Goal: Transaction & Acquisition: Purchase product/service

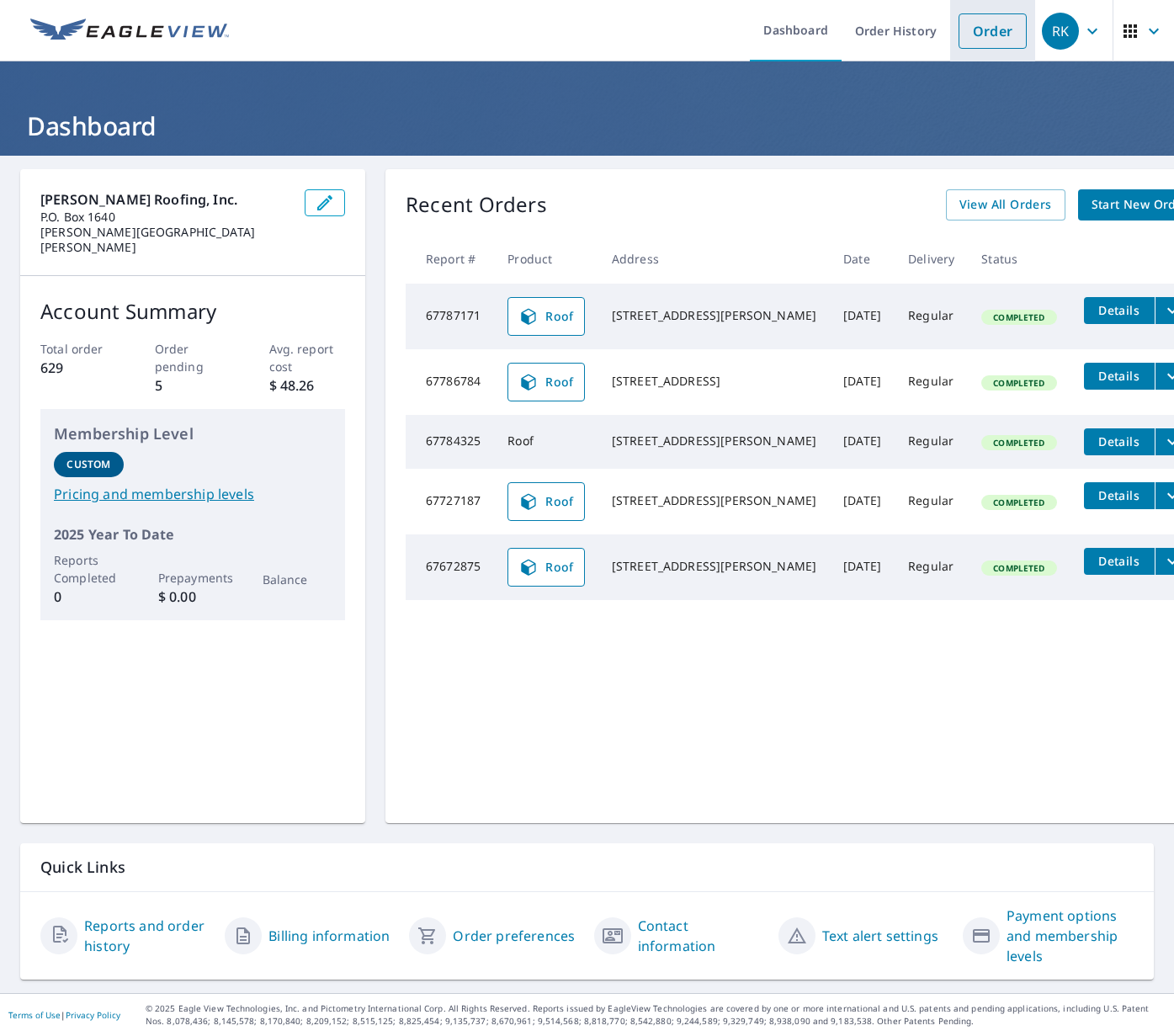
click at [1002, 14] on link "Order" at bounding box center [992, 31] width 68 height 35
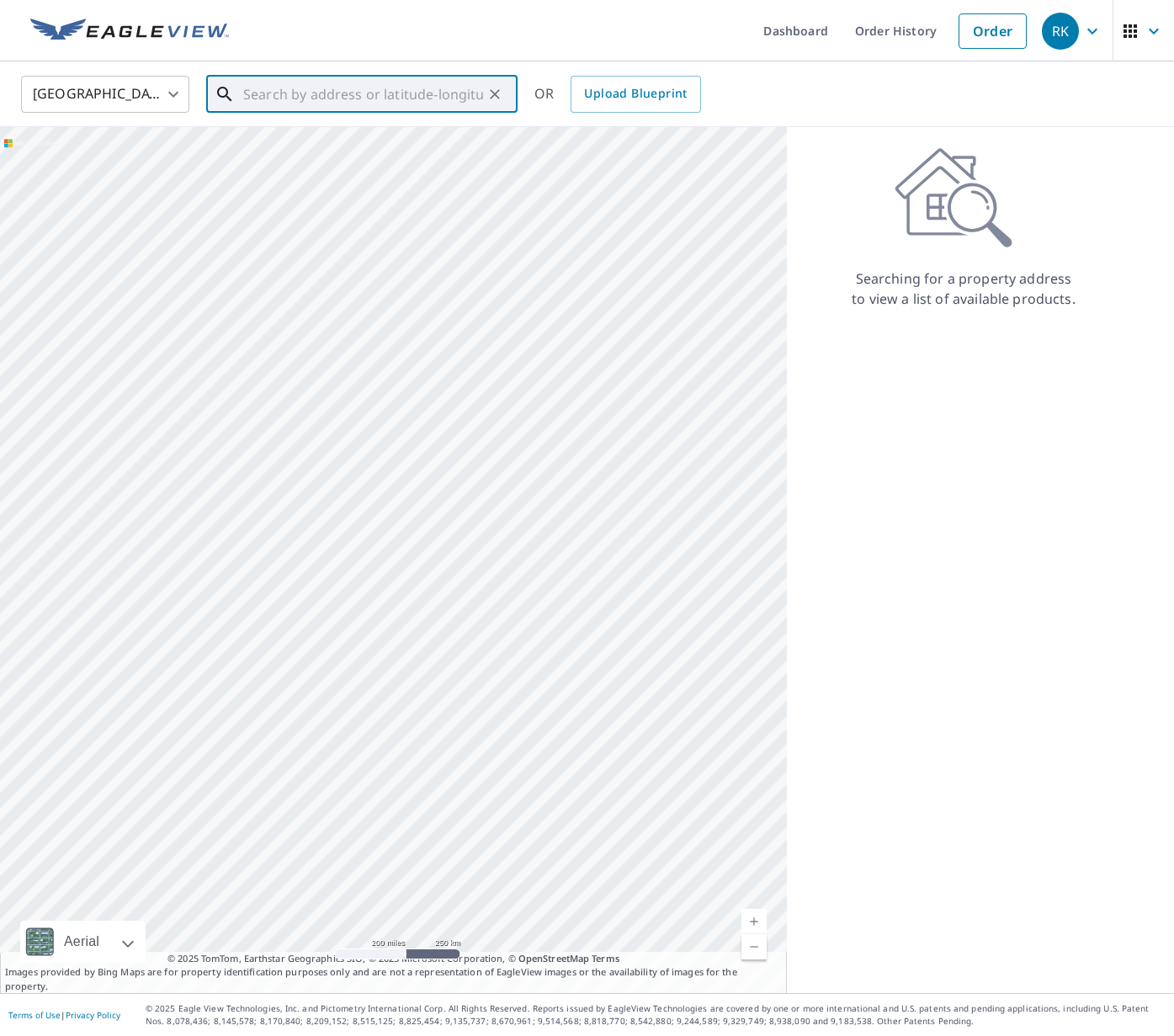
click at [415, 71] on input "text" at bounding box center [363, 94] width 240 height 47
click at [382, 137] on span "[STREET_ADDRESS][PERSON_NAME]" at bounding box center [372, 143] width 265 height 21
type input "[STREET_ADDRESS][PERSON_NAME]"
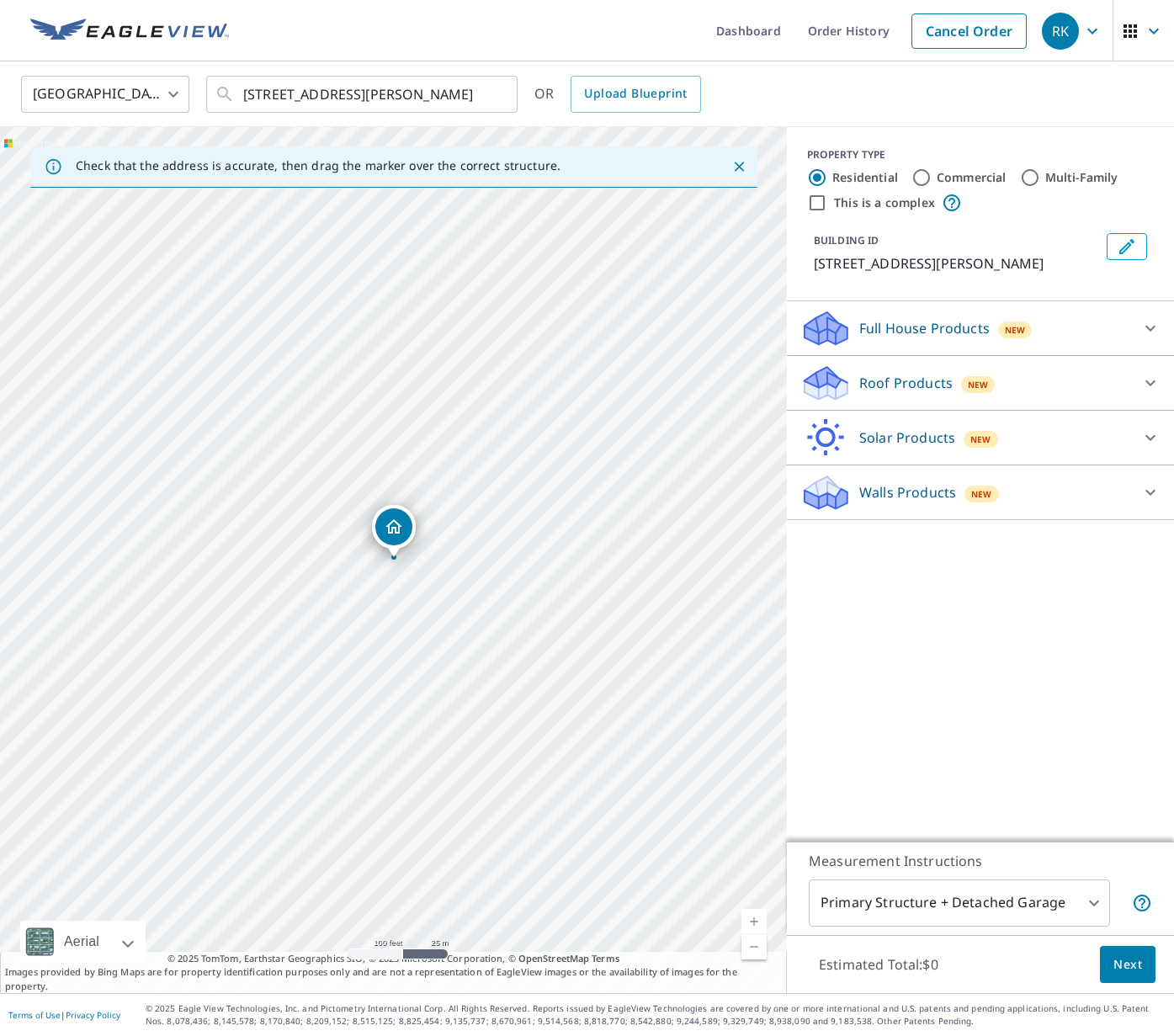
click at [925, 386] on p "Roof Products" at bounding box center [905, 383] width 93 height 21
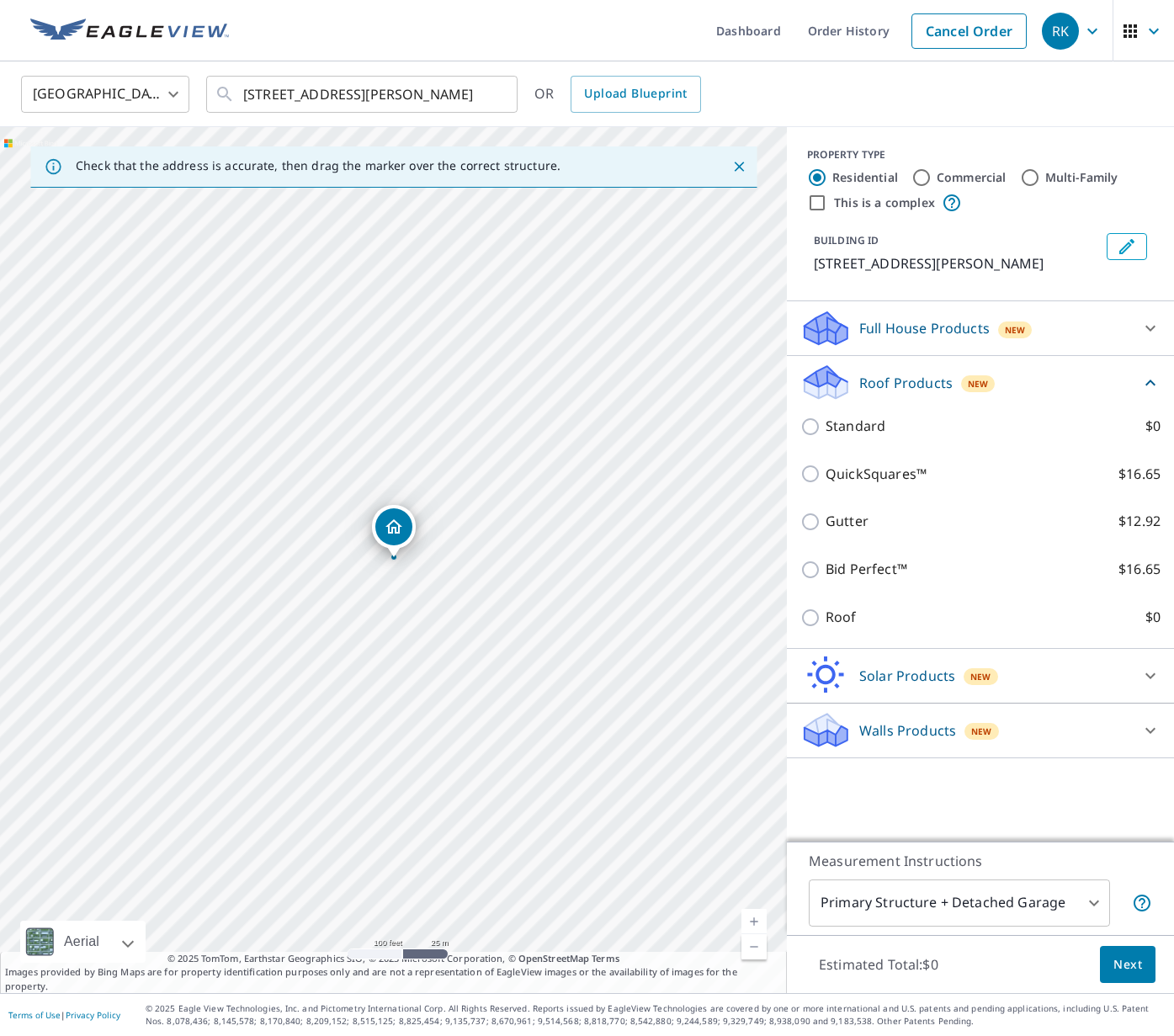
click at [929, 511] on div "Gutter $12.92" at bounding box center [981, 521] width 360 height 48
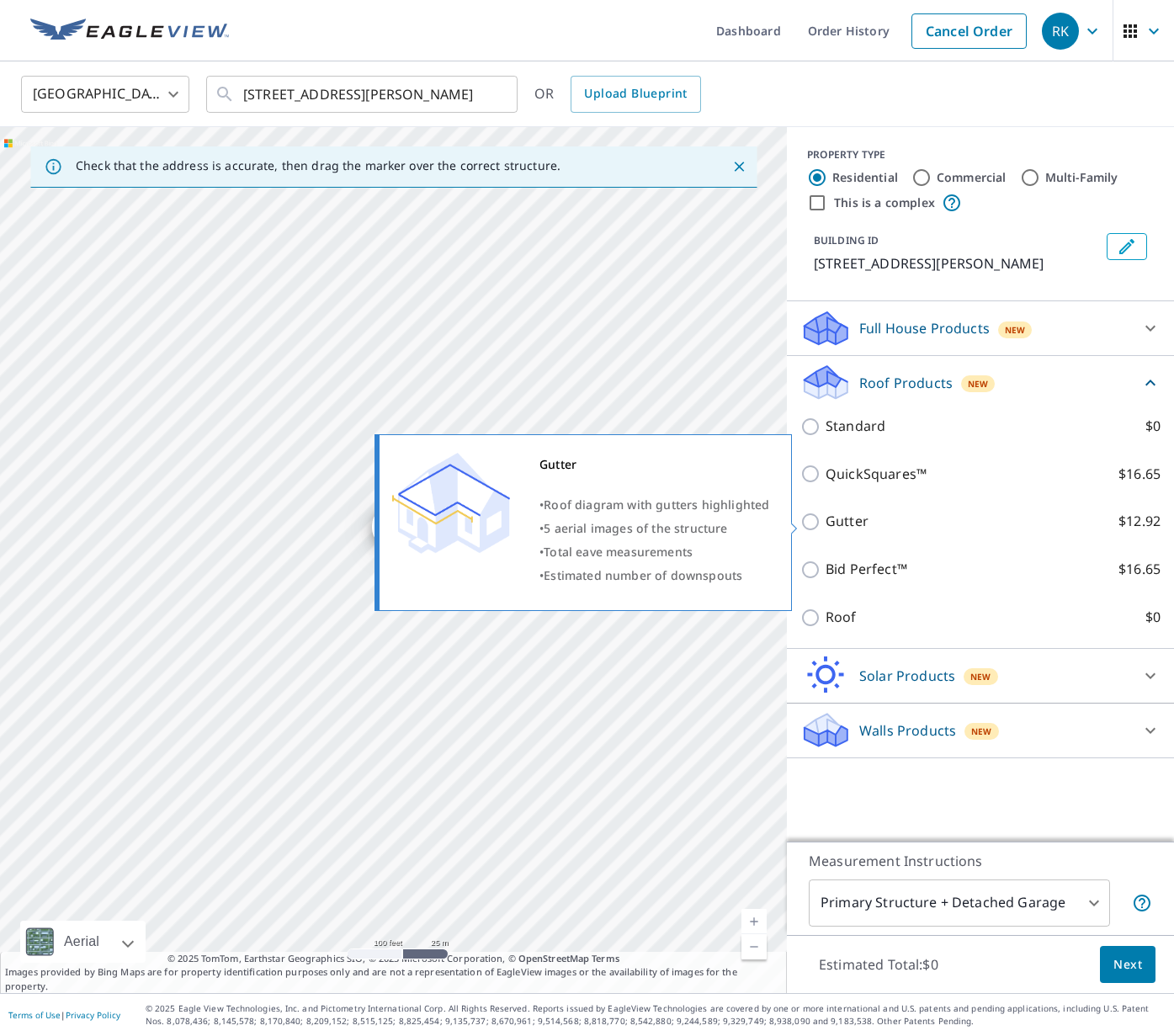
click at [831, 520] on p "Gutter" at bounding box center [847, 520] width 43 height 21
click at [826, 520] on input "Gutter $12.92" at bounding box center [814, 521] width 26 height 21
checkbox input "true"
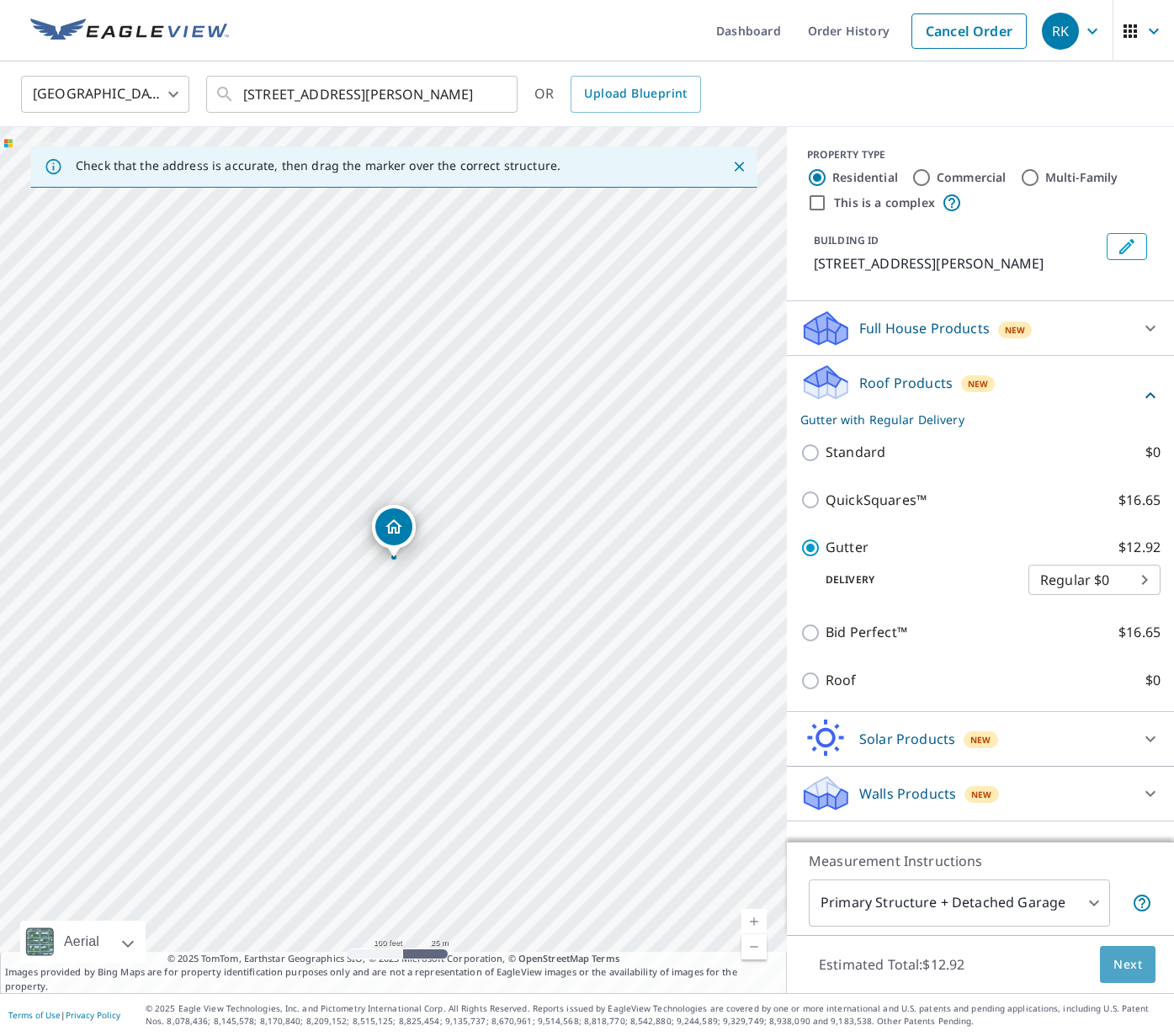
click at [1136, 957] on span "Next" at bounding box center [1128, 964] width 29 height 21
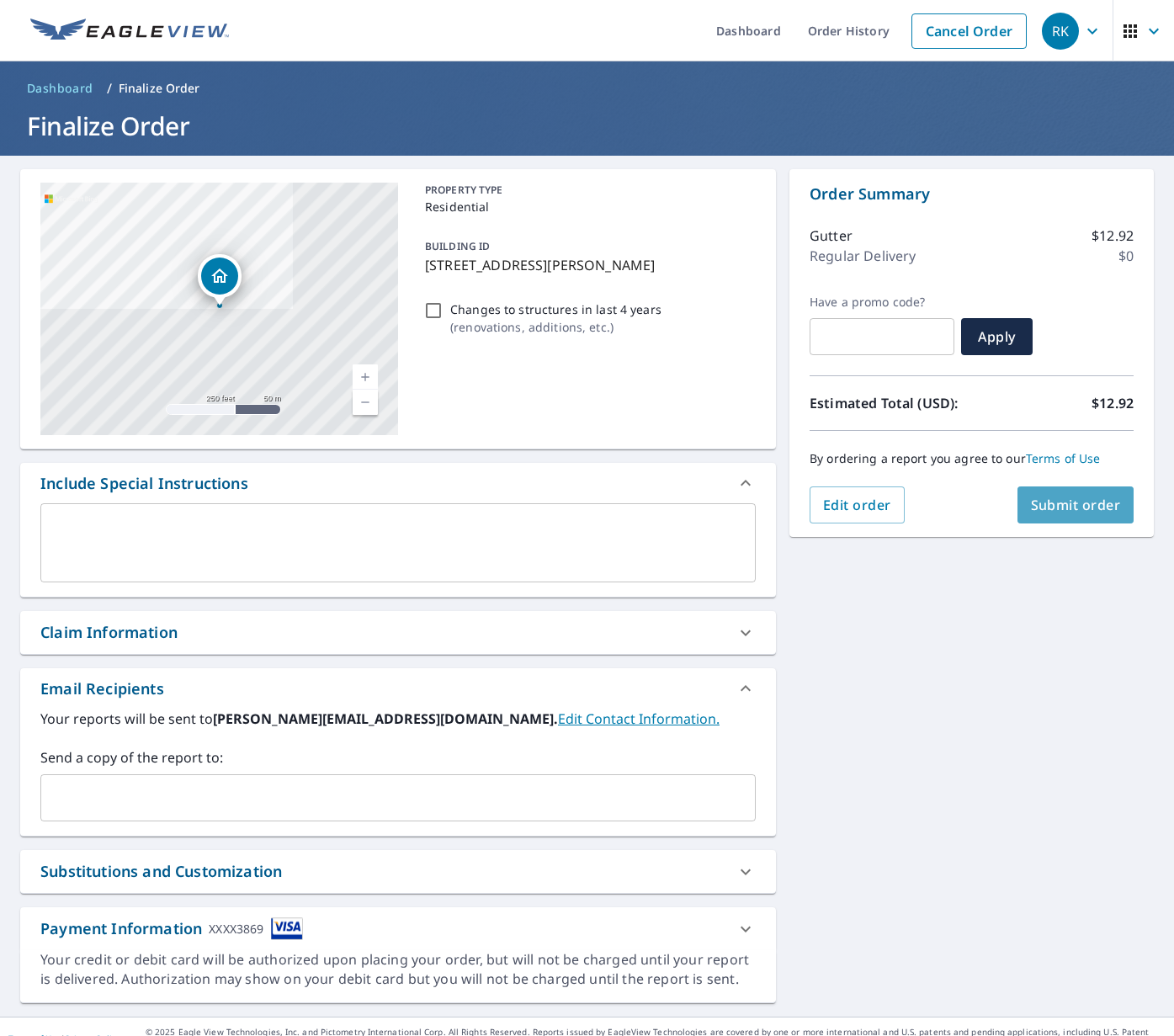
click at [1034, 496] on span "Submit order" at bounding box center [1077, 505] width 91 height 19
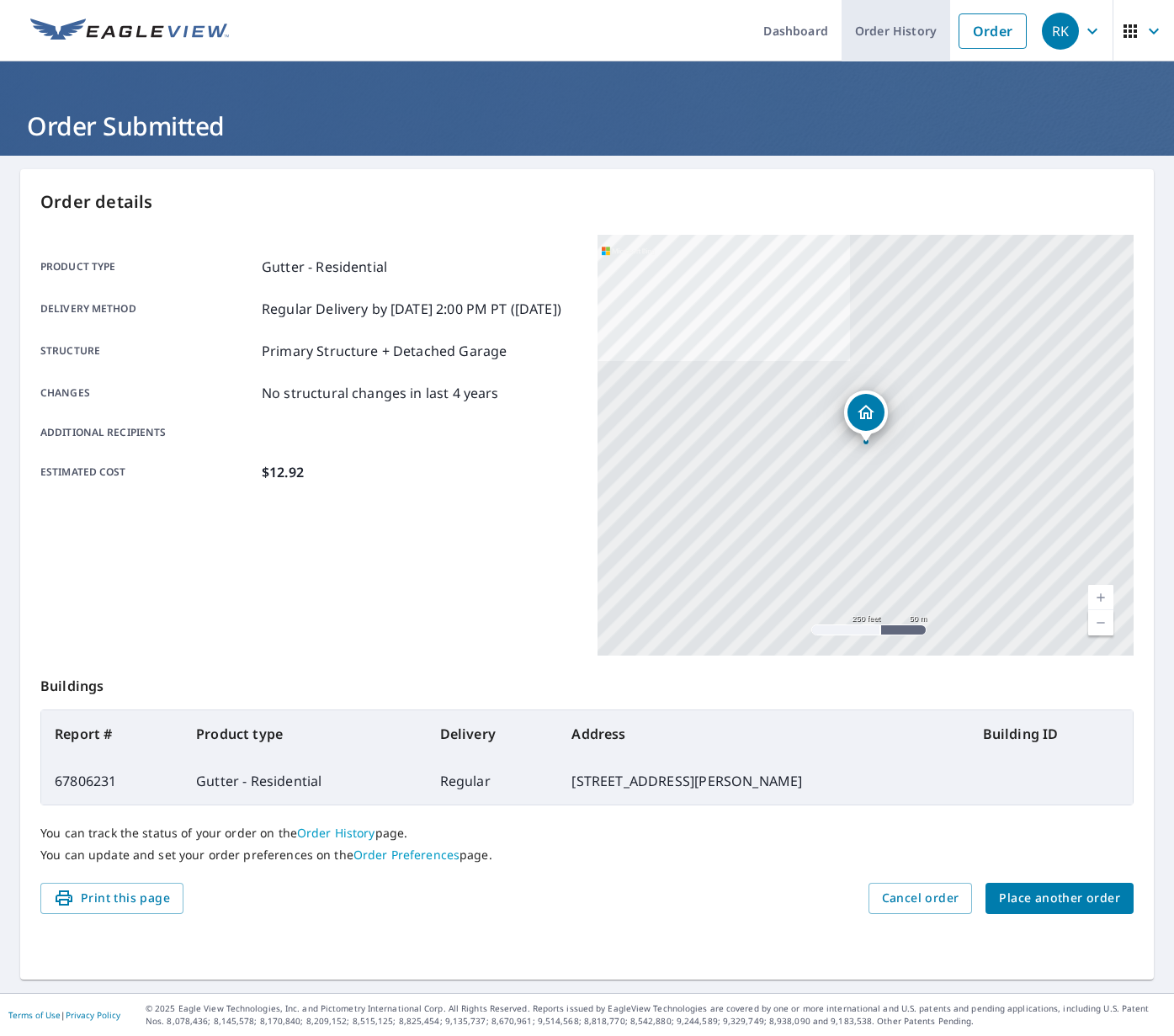
click at [873, 25] on link "Order History" at bounding box center [896, 30] width 108 height 61
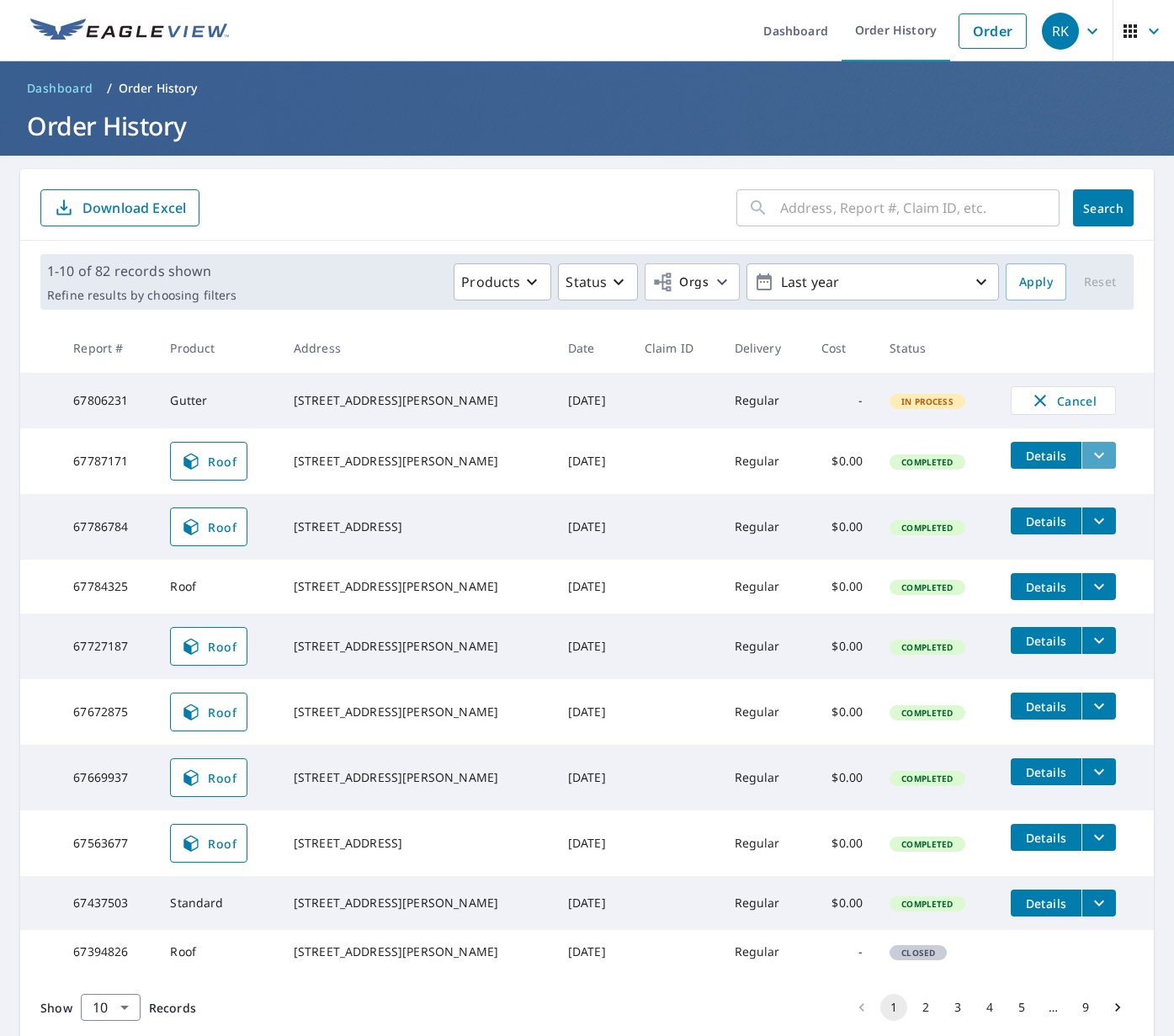
click at [1083, 465] on button "filesDropdownBtn-67787171" at bounding box center [1098, 455] width 34 height 27
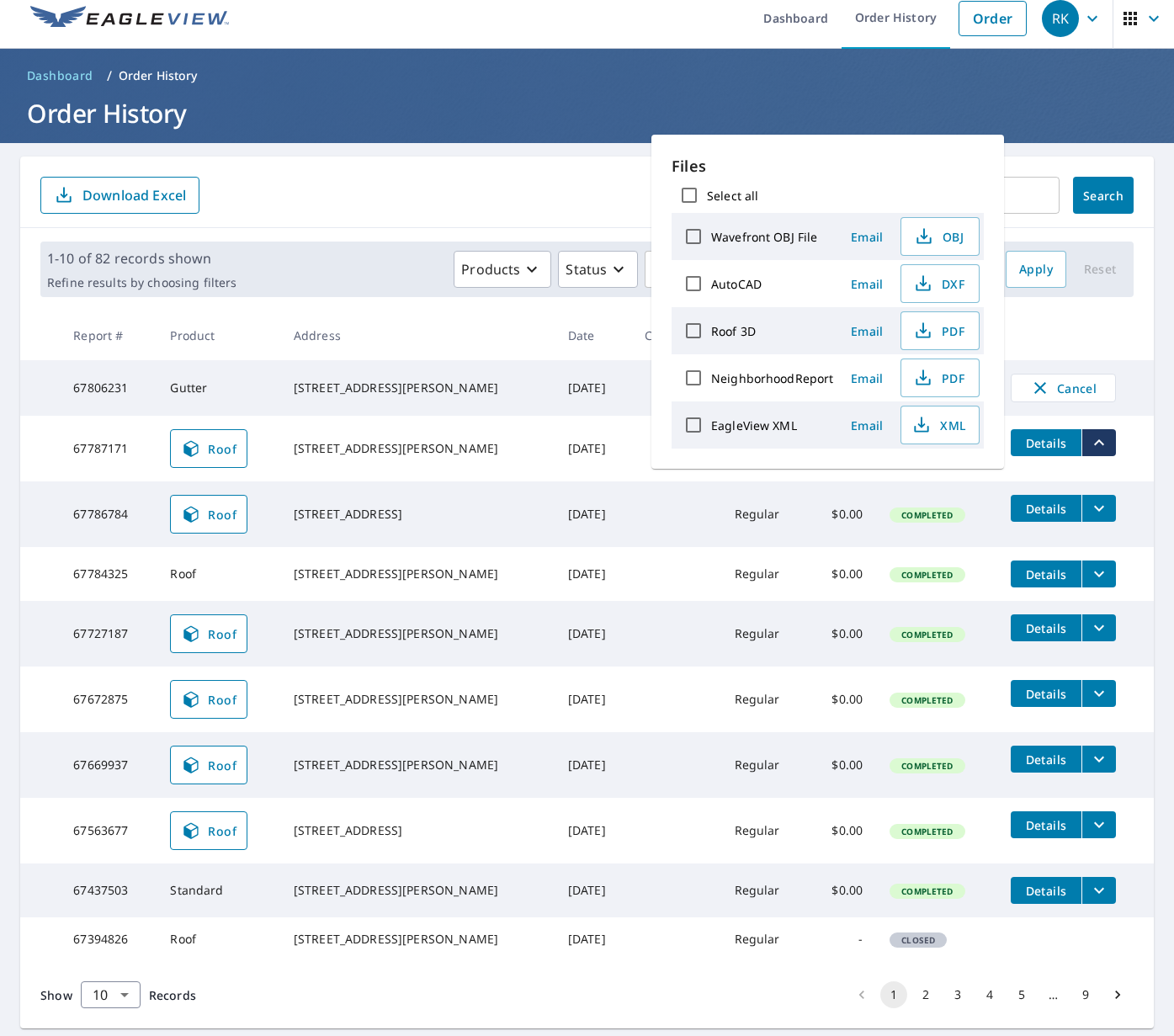
scroll to position [17, 0]
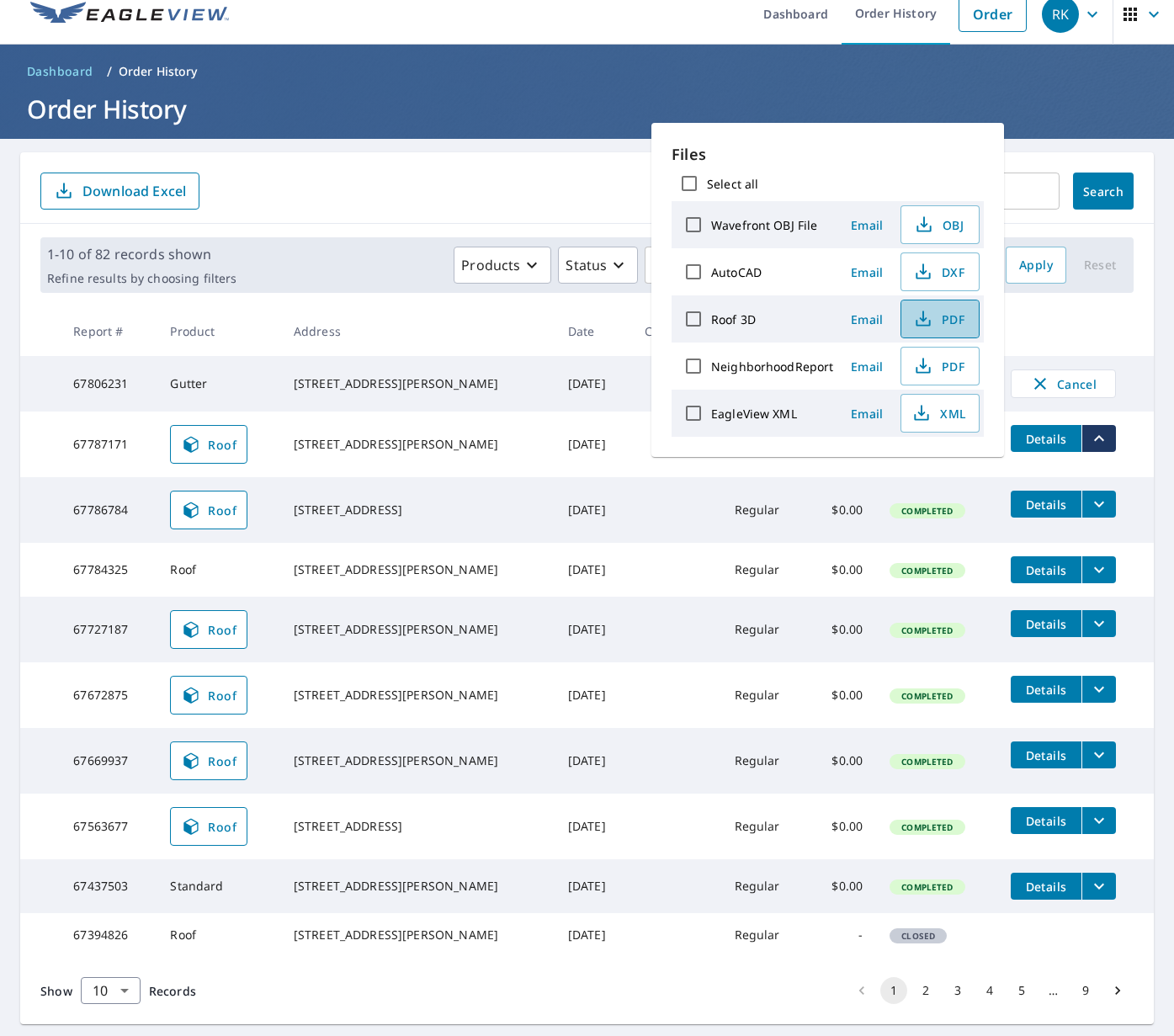
click at [927, 314] on icon "button" at bounding box center [923, 319] width 21 height 21
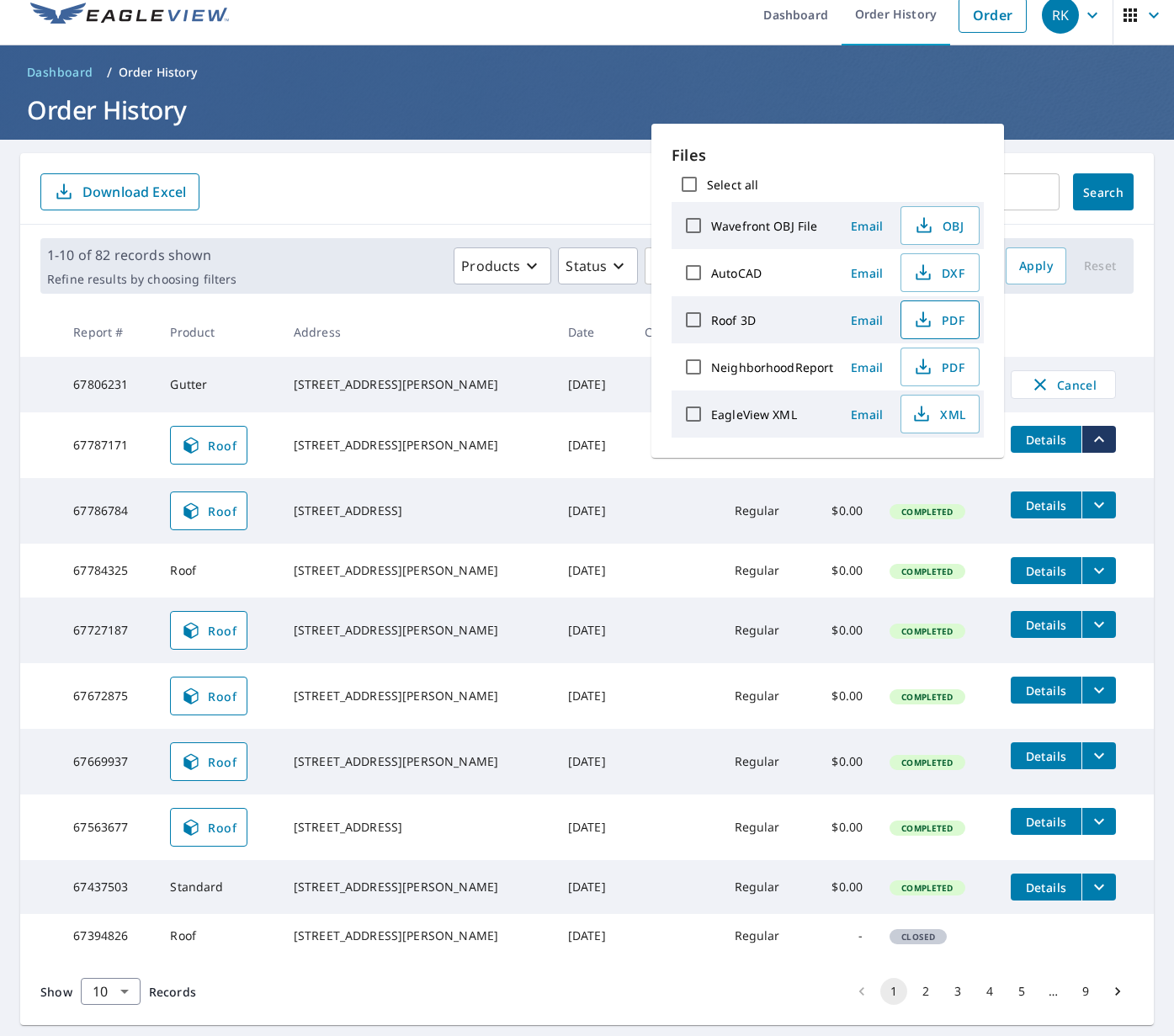
scroll to position [0, 0]
